Goal: Task Accomplishment & Management: Complete application form

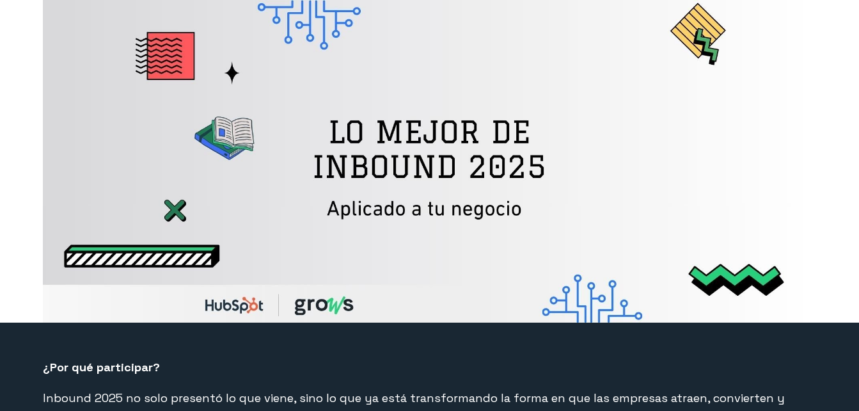
select select "US"
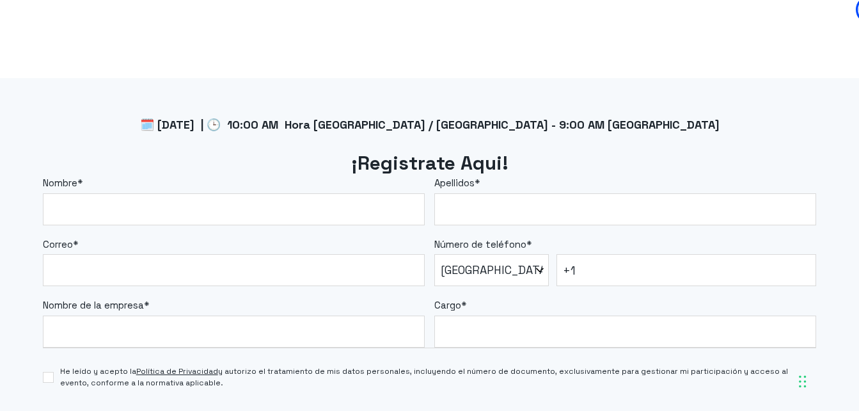
scroll to position [1001, 0]
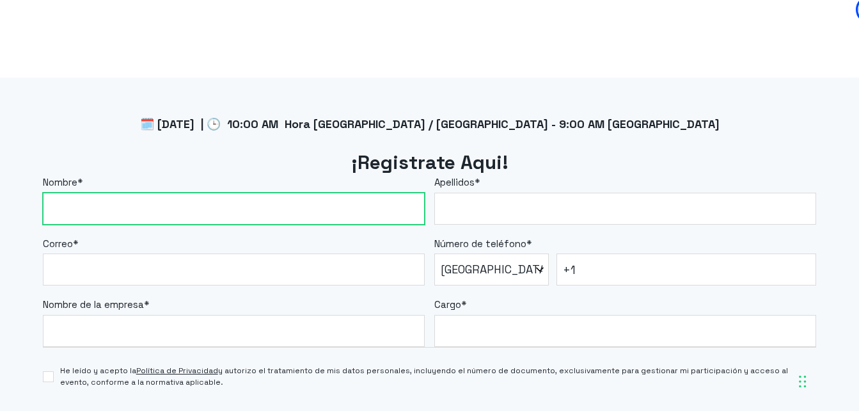
click at [273, 217] on input "Nombre *" at bounding box center [234, 208] width 382 height 32
type input "[PERSON_NAME]"
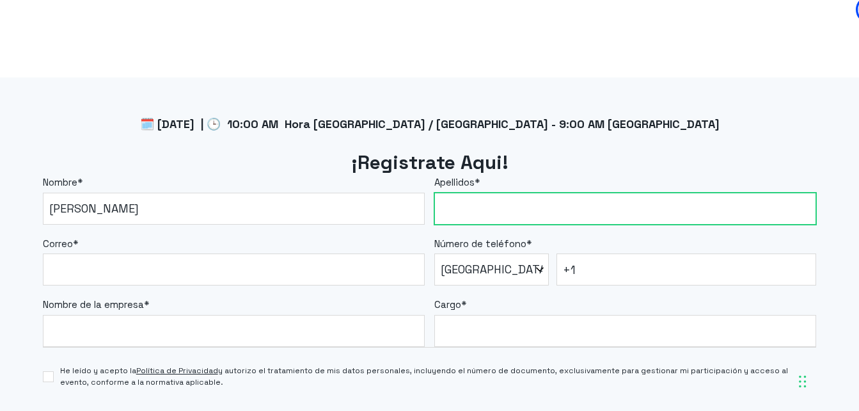
type input "[PERSON_NAME]"
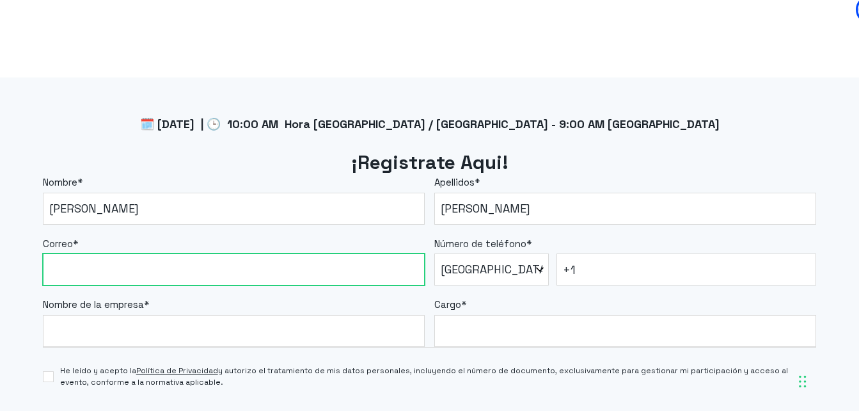
type input "[PERSON_NAME][EMAIL_ADDRESS][PERSON_NAME][DOMAIN_NAME]"
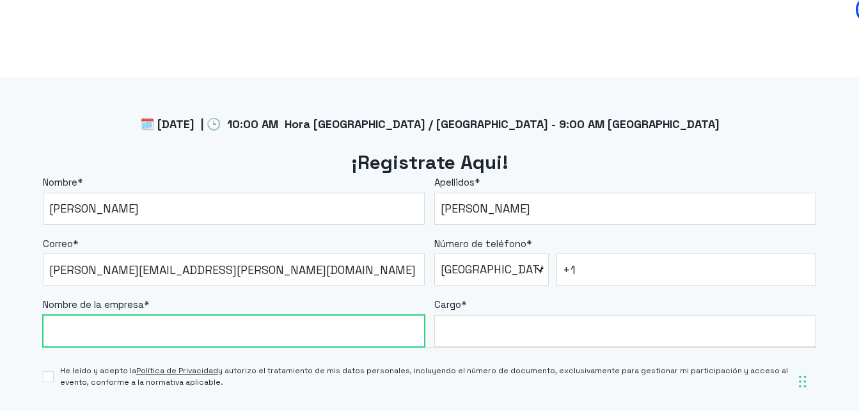
type input "Universidad Cooperativa de [GEOGRAPHIC_DATA]"
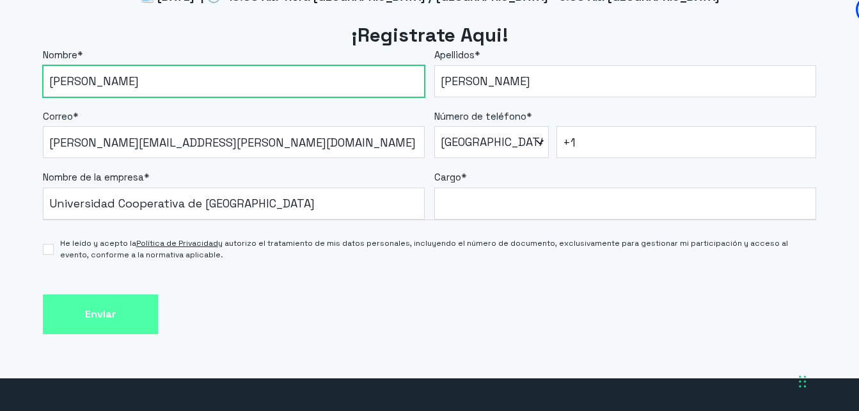
scroll to position [1131, 0]
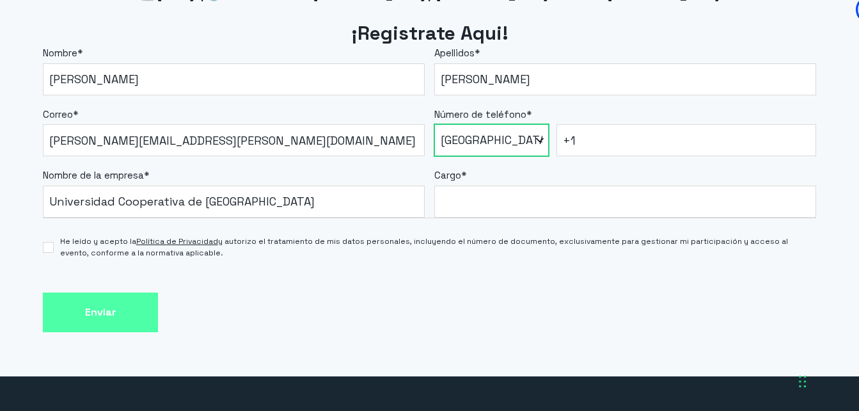
click at [526, 148] on select "* [GEOGRAPHIC_DATA] (‫[GEOGRAPHIC_DATA]‬‎) [GEOGRAPHIC_DATA] ([GEOGRAPHIC_DATA]…" at bounding box center [491, 140] width 114 height 32
select select "CO"
click at [434, 124] on select "* [GEOGRAPHIC_DATA] (‫[GEOGRAPHIC_DATA]‬‎) [GEOGRAPHIC_DATA] ([GEOGRAPHIC_DATA]…" at bounding box center [491, 140] width 114 height 32
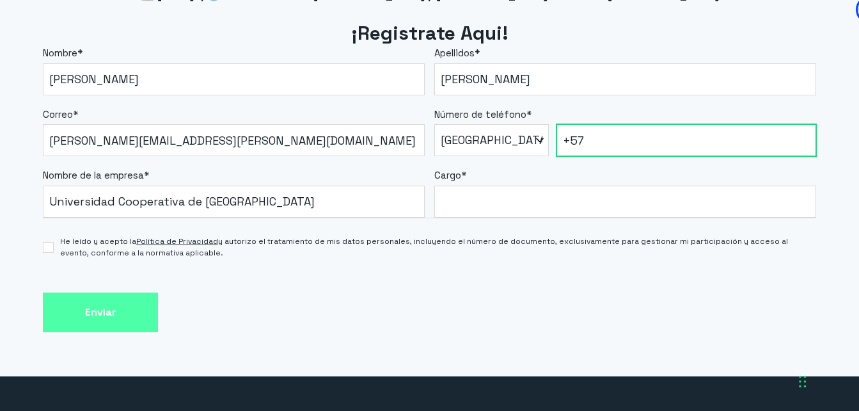
click at [605, 142] on input "+57" at bounding box center [686, 140] width 260 height 32
type input "[PHONE_NUMBER]"
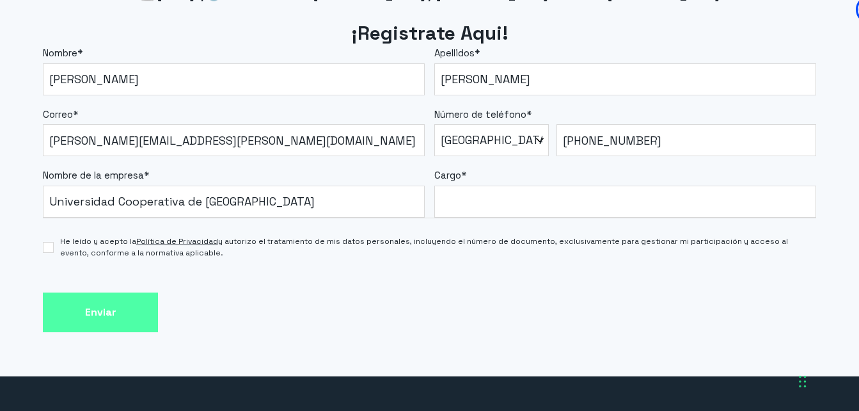
click at [561, 221] on div "He leído y acepto la Política de Privacidad y autorizo el tratamiento de mis da…" at bounding box center [429, 240] width 773 height 45
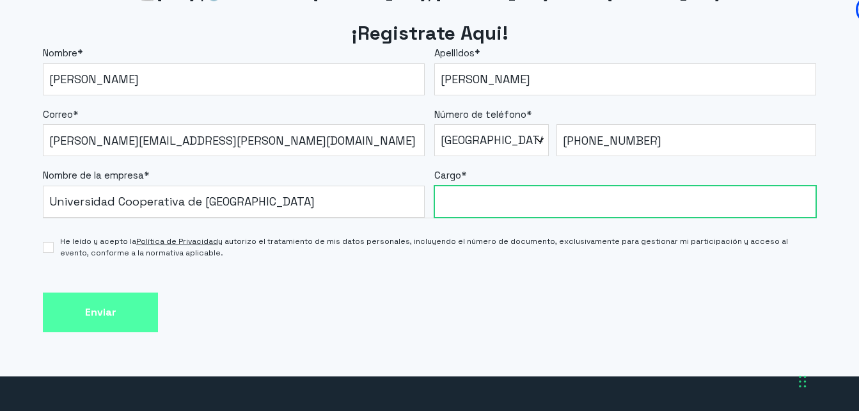
click at [547, 198] on input "Cargo *" at bounding box center [625, 201] width 382 height 32
type input "Director de [PERSON_NAME] y Ventas"
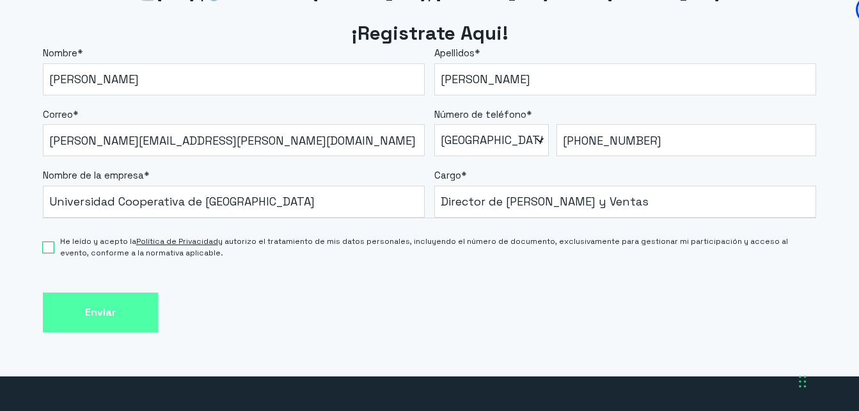
click at [47, 247] on input "He leído y acepto la Política de Privacidad y autorizo el tratamiento de mis da…" at bounding box center [48, 247] width 11 height 11
checkbox input "true"
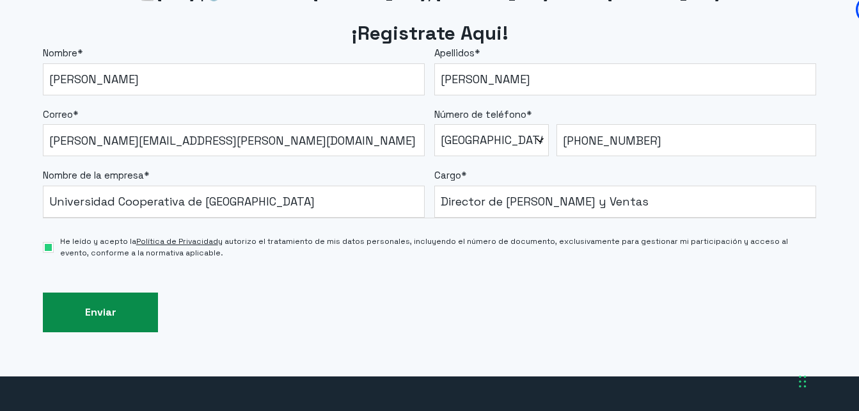
click at [95, 316] on input "Enviar" at bounding box center [100, 312] width 115 height 40
